Goal: Transaction & Acquisition: Purchase product/service

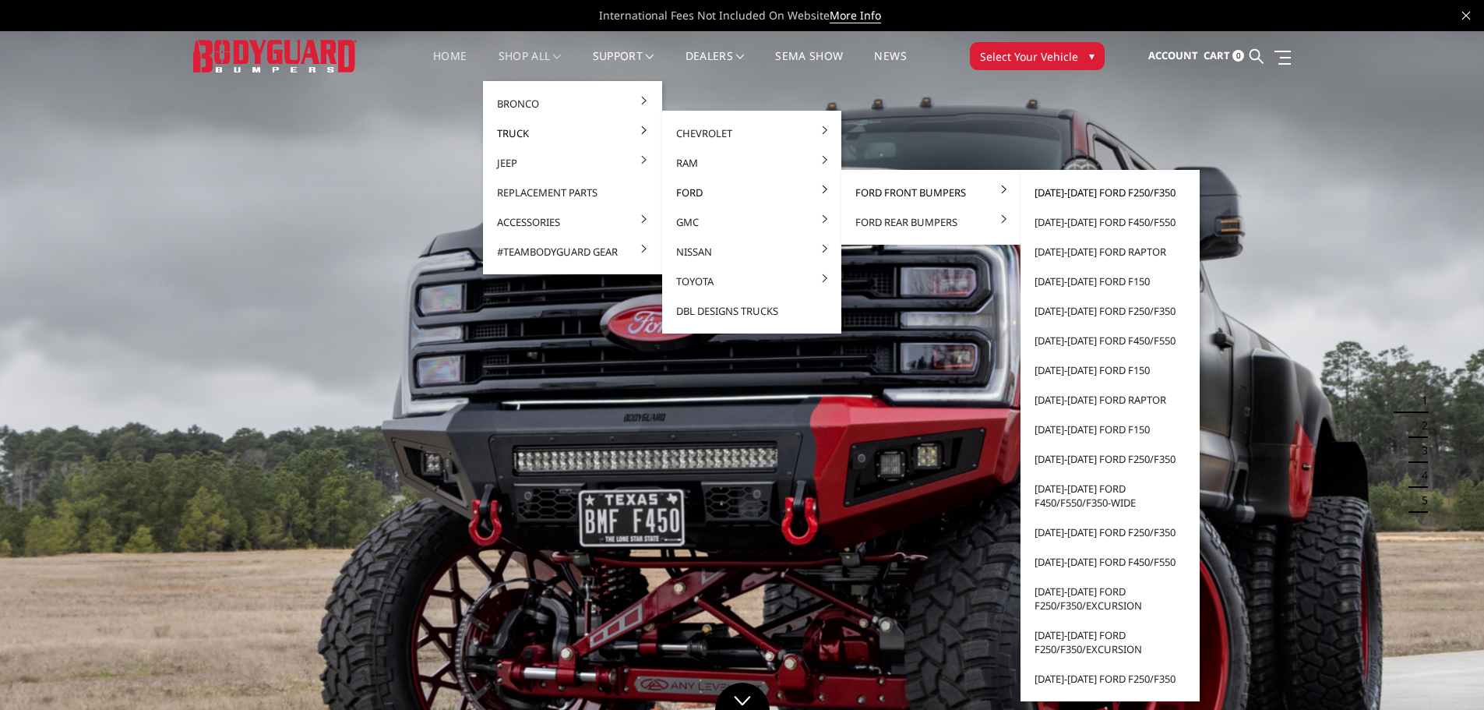
click at [1076, 189] on link "[DATE]-[DATE] Ford F250/F350" at bounding box center [1110, 193] width 167 height 30
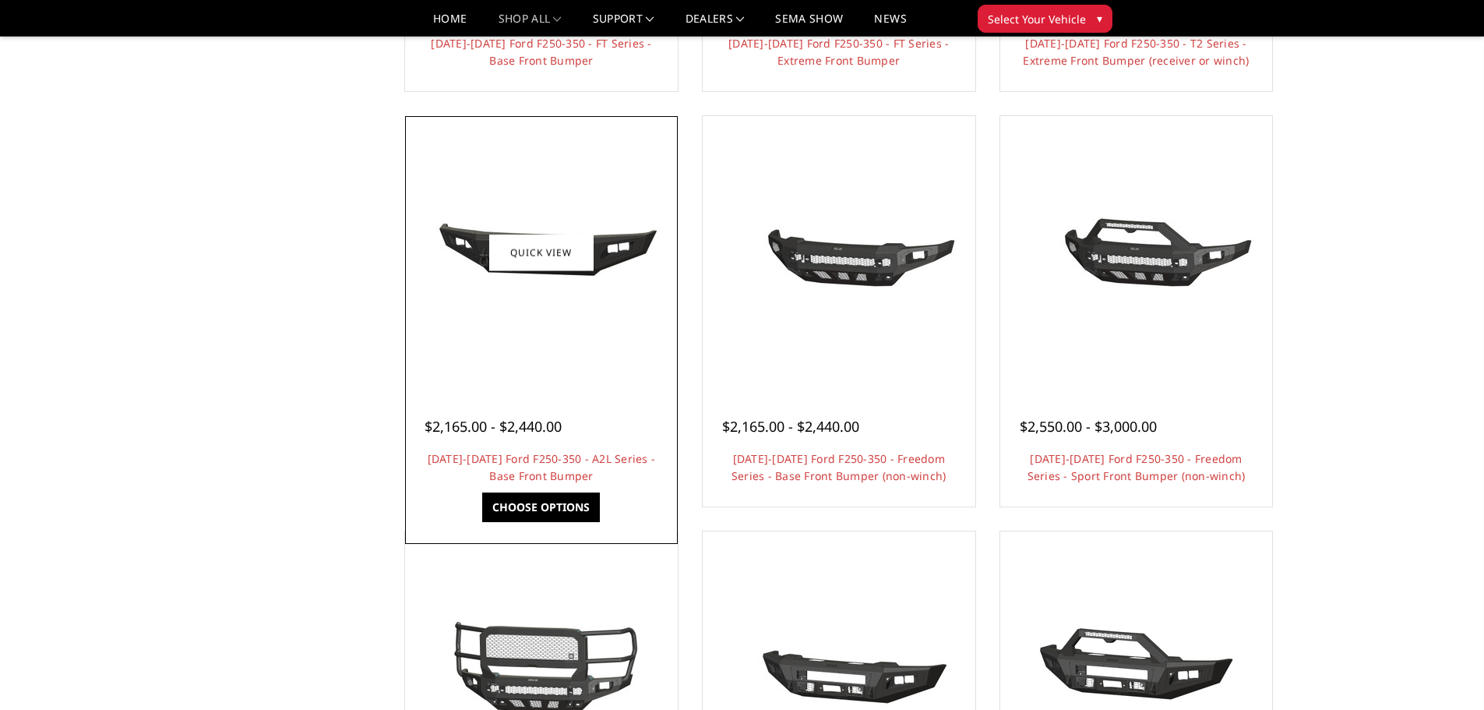
scroll to position [701, 0]
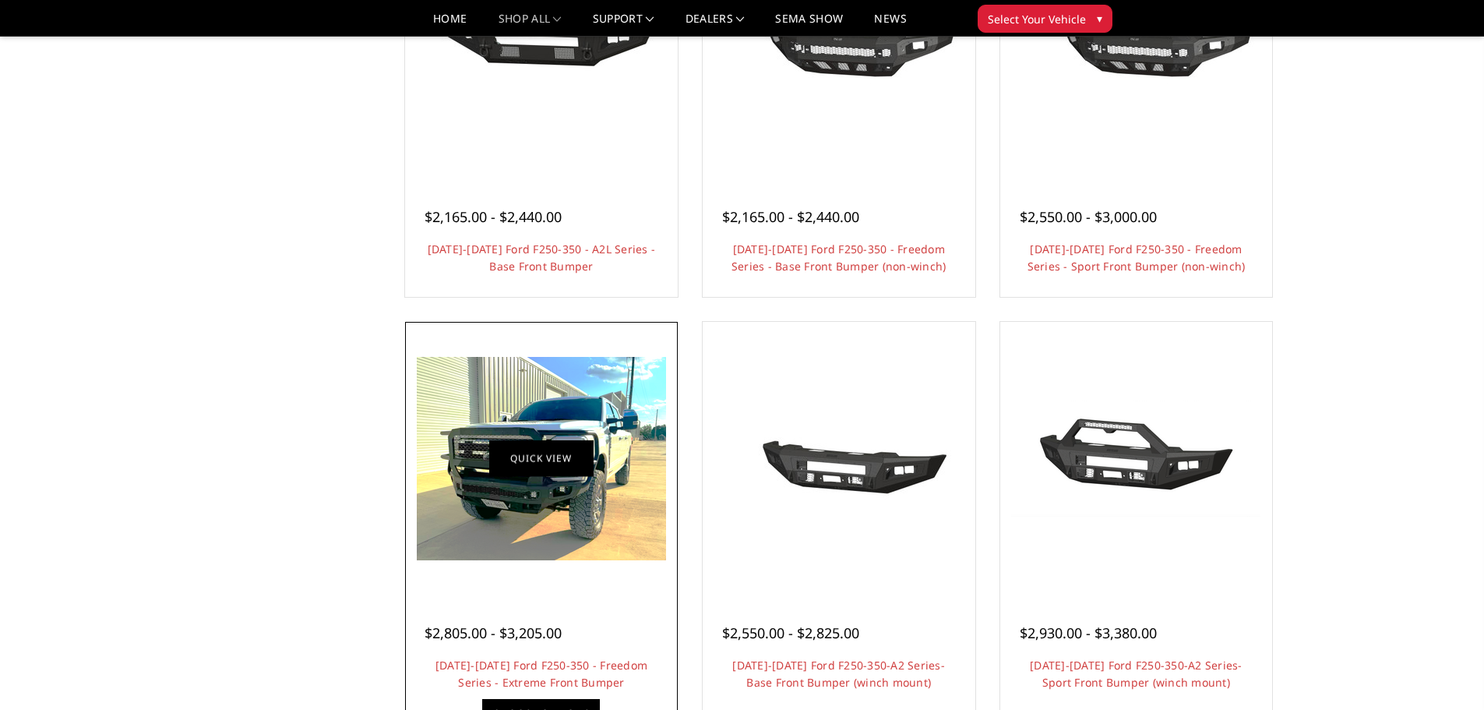
click at [534, 462] on link "Quick view" at bounding box center [541, 458] width 104 height 37
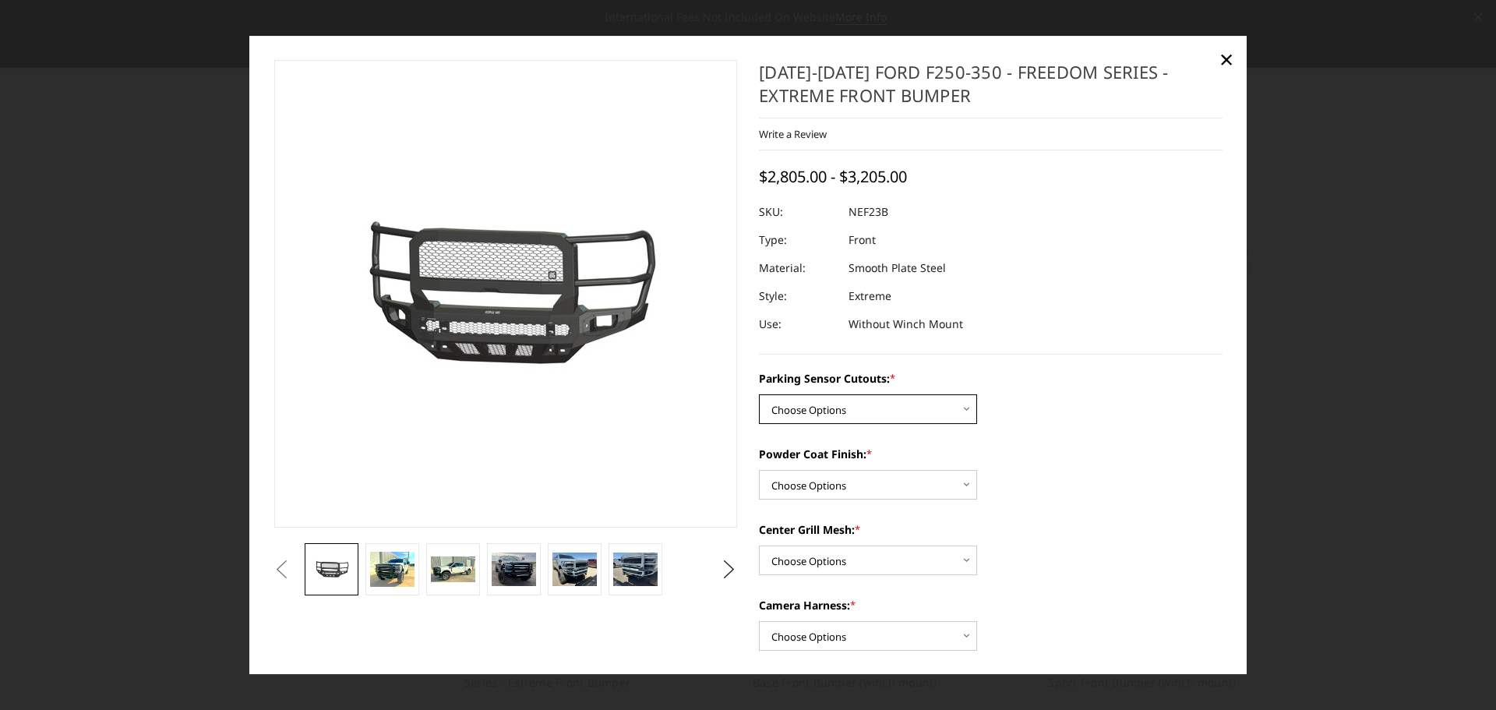
click at [960, 408] on select "Choose Options No - Without Parking Sensor Cutouts Yes - With Parking Sensor Cu…" at bounding box center [868, 409] width 218 height 30
select select "2583"
click at [759, 394] on select "Choose Options No - Without Parking Sensor Cutouts Yes - With Parking Sensor Cu…" at bounding box center [868, 409] width 218 height 30
click at [957, 485] on select "Choose Options Bare Metal Textured Black Powder Coat" at bounding box center [868, 485] width 218 height 30
select select "2585"
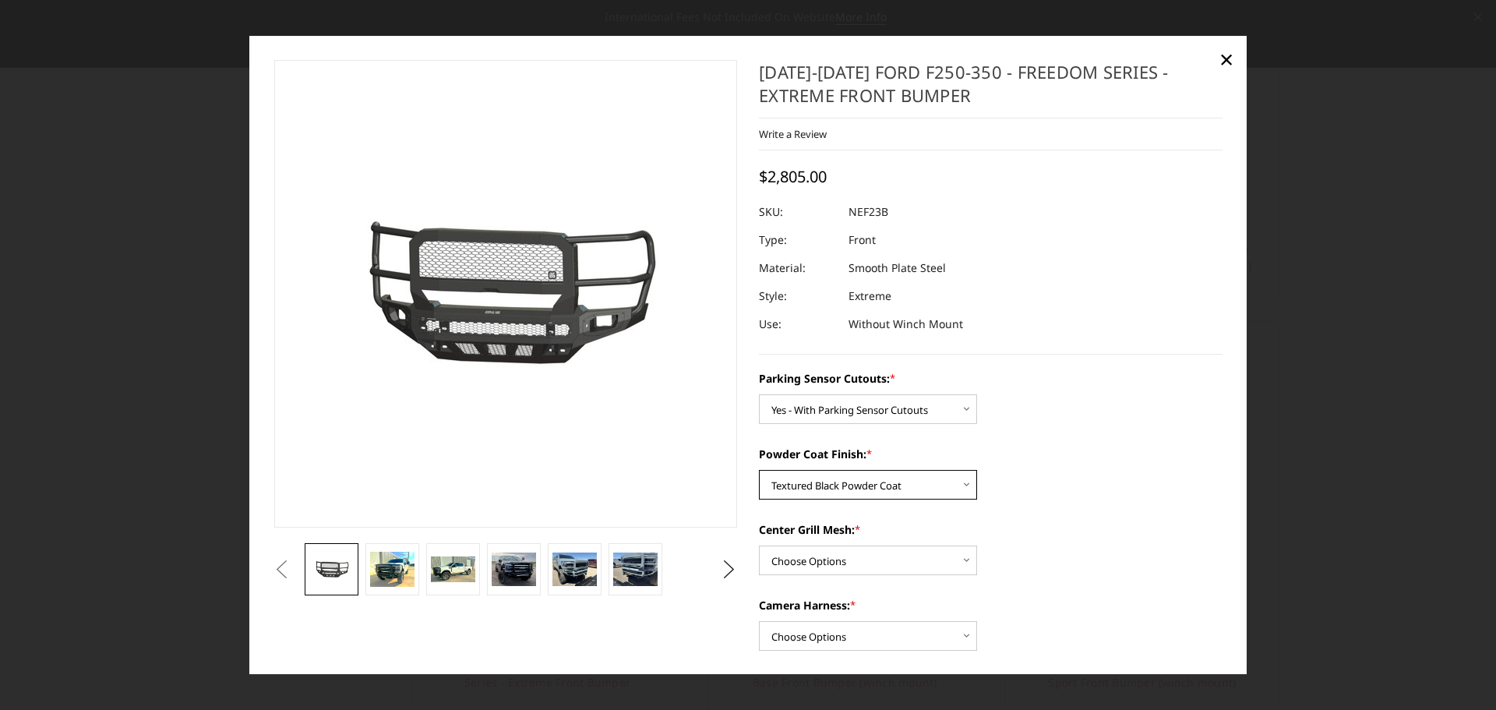
click at [759, 470] on select "Choose Options Bare Metal Textured Black Powder Coat" at bounding box center [868, 485] width 218 height 30
click at [961, 560] on select "Choose Options With Center Grill Mesh Without Center Grill Mesh" at bounding box center [868, 560] width 218 height 30
select select "2586"
click at [759, 545] on select "Choose Options With Center Grill Mesh Without Center Grill Mesh" at bounding box center [868, 560] width 218 height 30
click at [962, 637] on select "Choose Options WITH Camera Harness WITHOUT Camera Harness" at bounding box center [868, 636] width 218 height 30
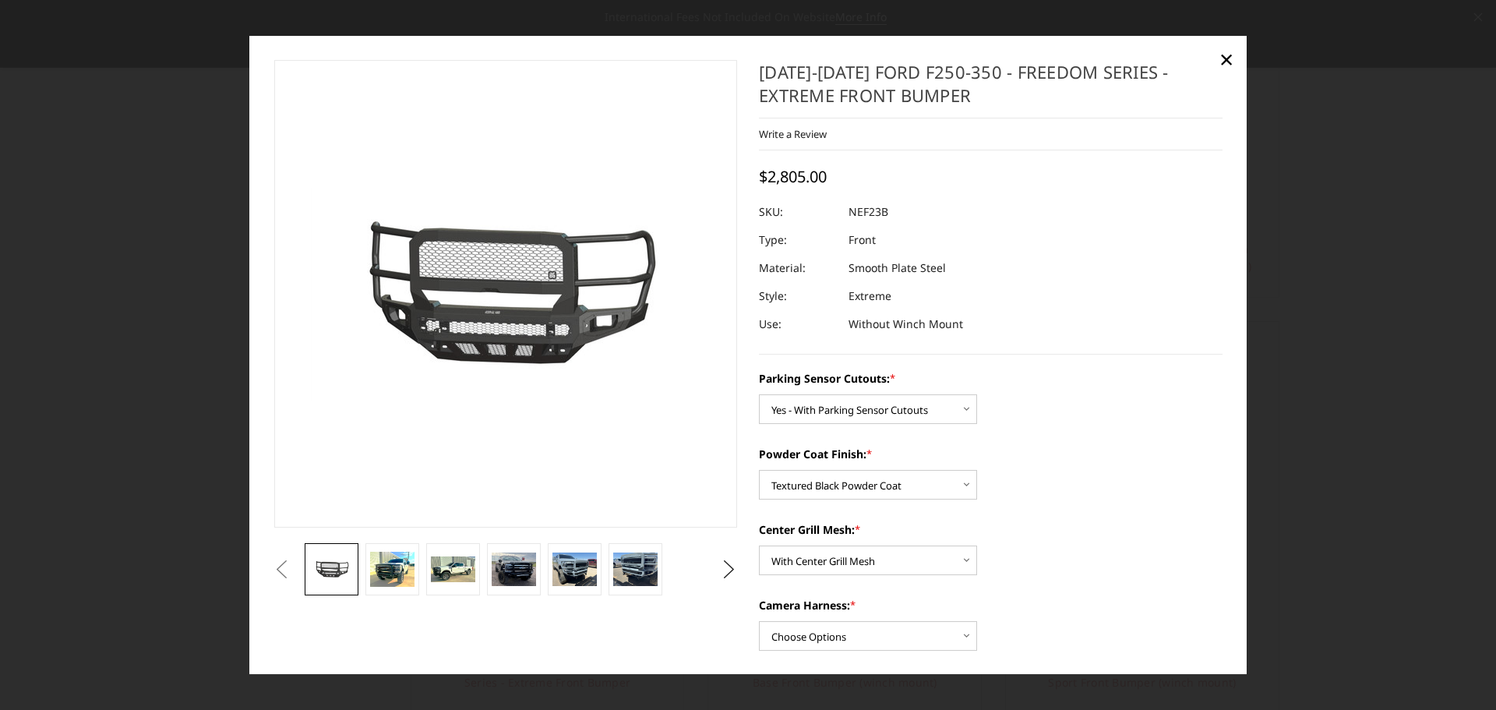
click at [1126, 604] on label "Camera Harness: *" at bounding box center [991, 605] width 464 height 16
click at [977, 621] on select "Choose Options WITH Camera Harness WITHOUT Camera Harness" at bounding box center [868, 636] width 218 height 30
click at [1225, 59] on span "×" at bounding box center [1226, 58] width 14 height 33
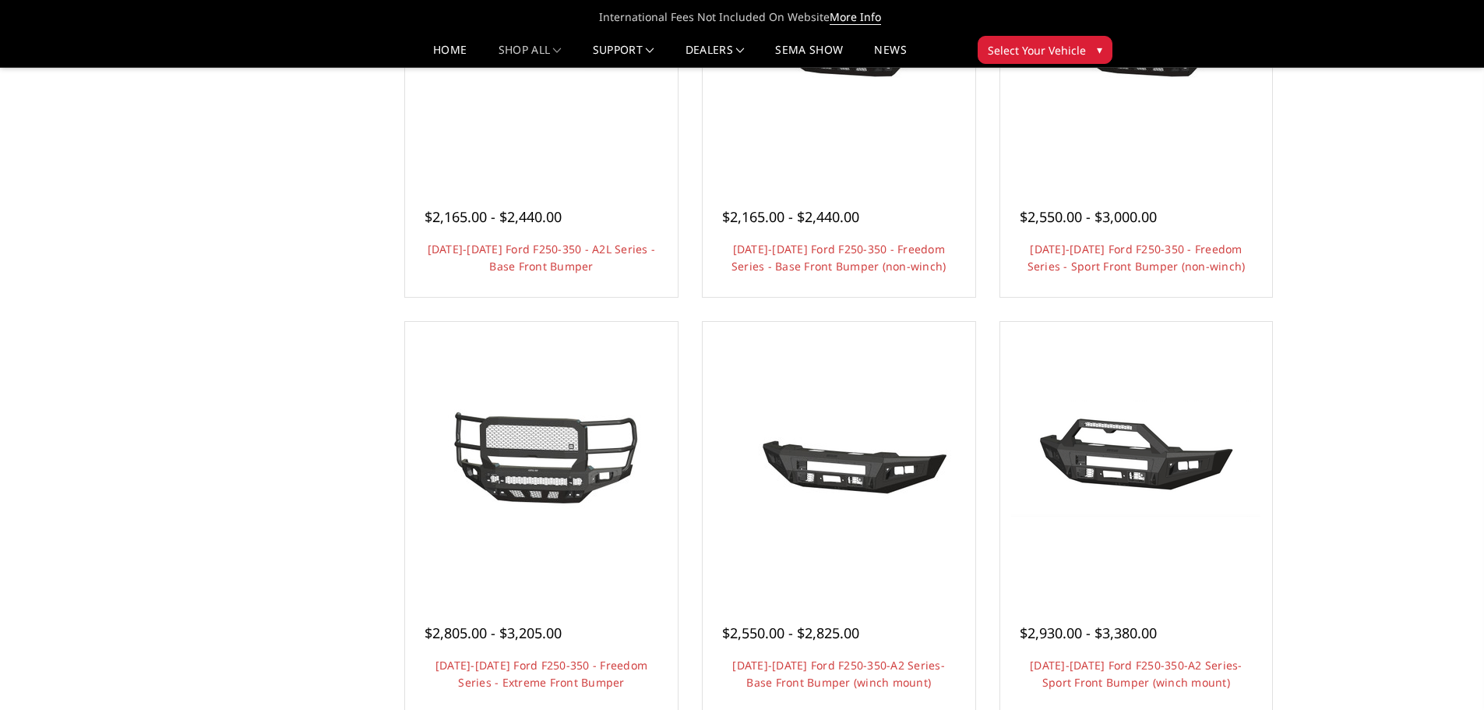
click at [1466, 8] on link at bounding box center [1466, 16] width 8 height 16
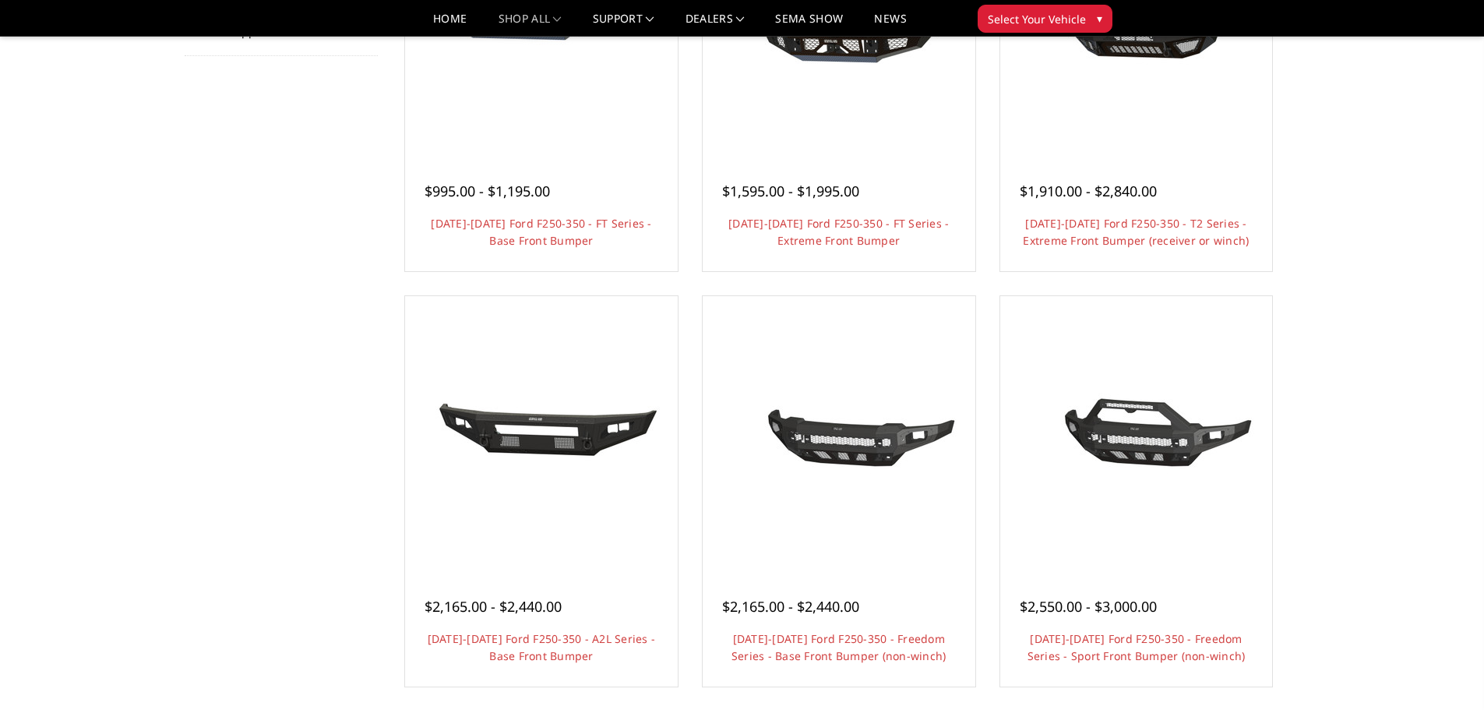
scroll to position [0, 0]
